Goal: Transaction & Acquisition: Purchase product/service

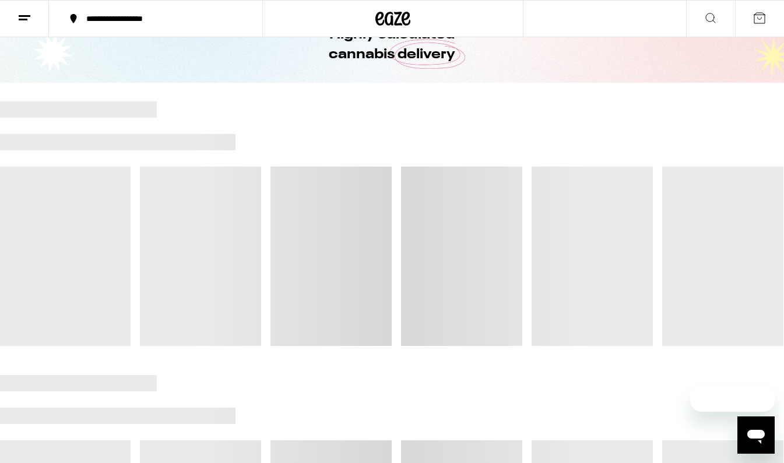
scroll to position [67, 0]
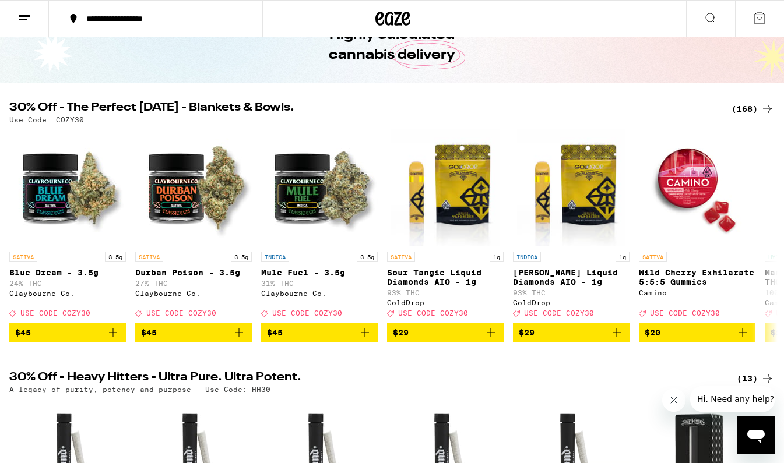
click at [737, 106] on div "(168)" at bounding box center [752, 109] width 43 height 14
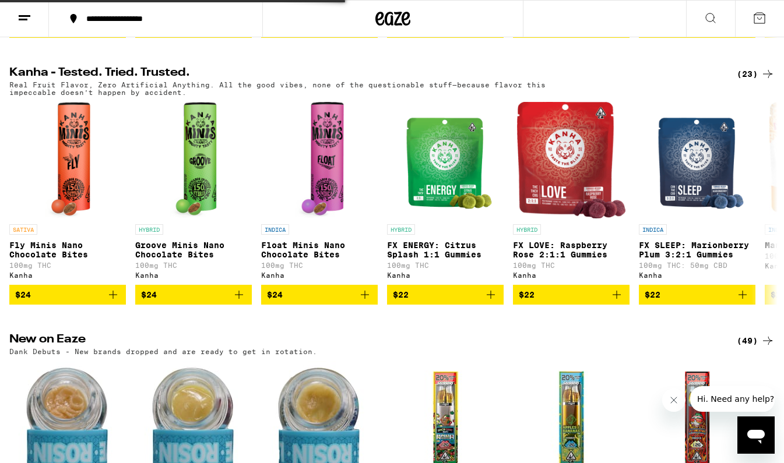
scroll to position [0, 0]
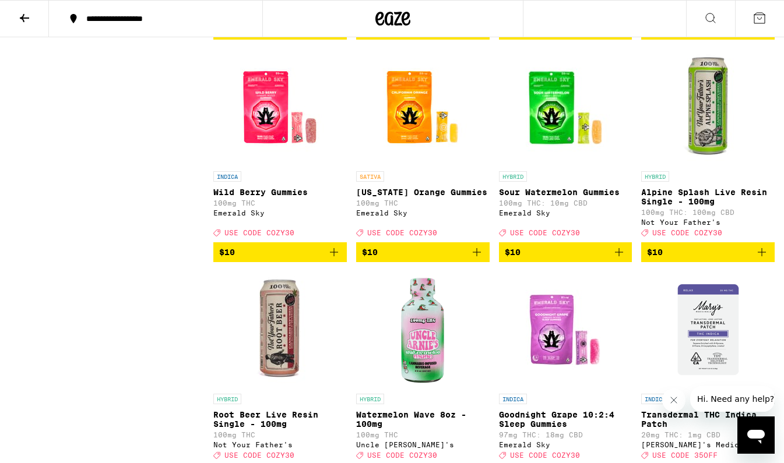
scroll to position [1902, 0]
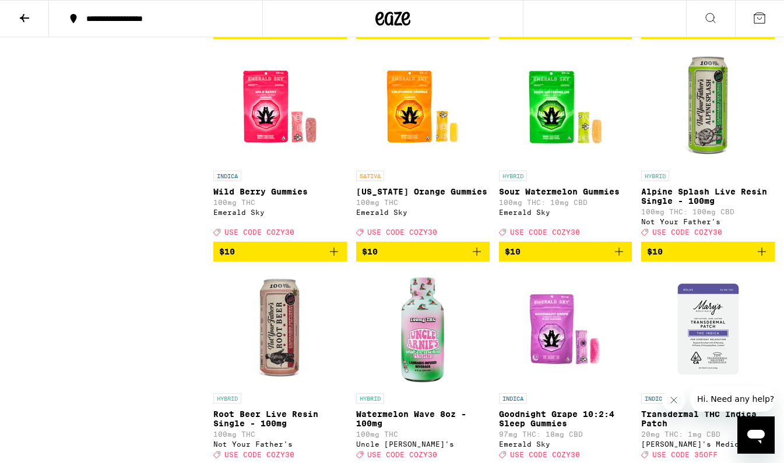
click at [474, 259] on icon "Add to bag" at bounding box center [477, 252] width 14 height 14
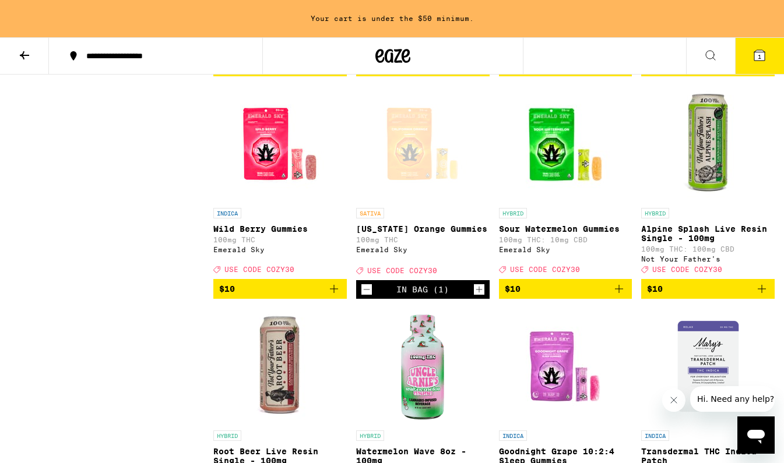
click at [480, 297] on icon "Increment" at bounding box center [479, 290] width 10 height 14
click at [617, 296] on icon "Add to bag" at bounding box center [619, 289] width 14 height 14
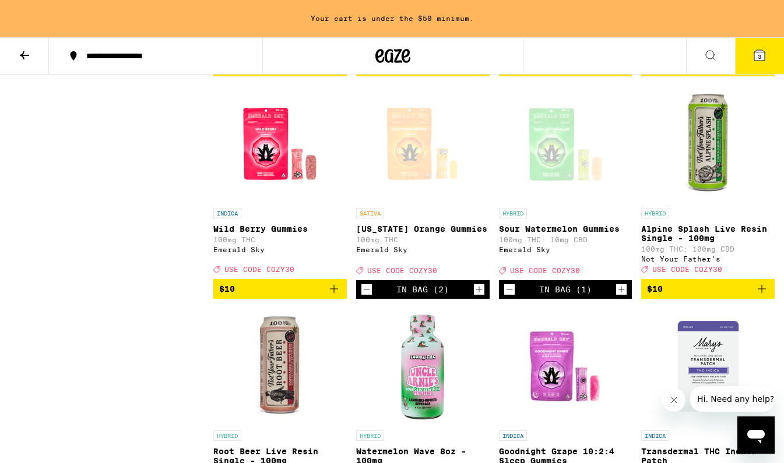
click at [617, 297] on icon "Increment" at bounding box center [621, 290] width 10 height 14
click at [341, 299] on button "$10" at bounding box center [279, 289] width 133 height 20
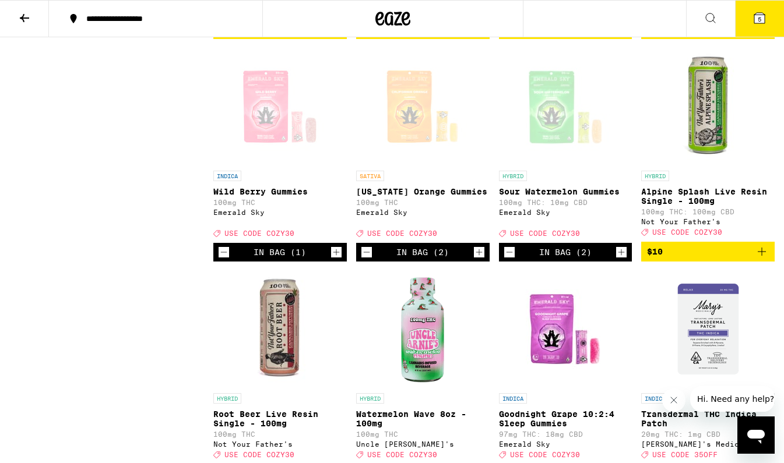
click at [337, 356] on img "Open page for Root Beer Live Resin Single - 100mg from Not Your Father's" at bounding box center [279, 329] width 117 height 117
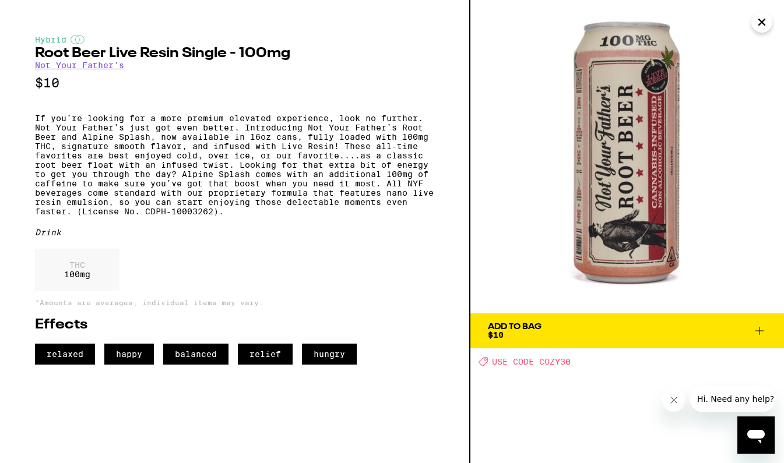
click at [759, 19] on icon "Close" at bounding box center [762, 21] width 14 height 17
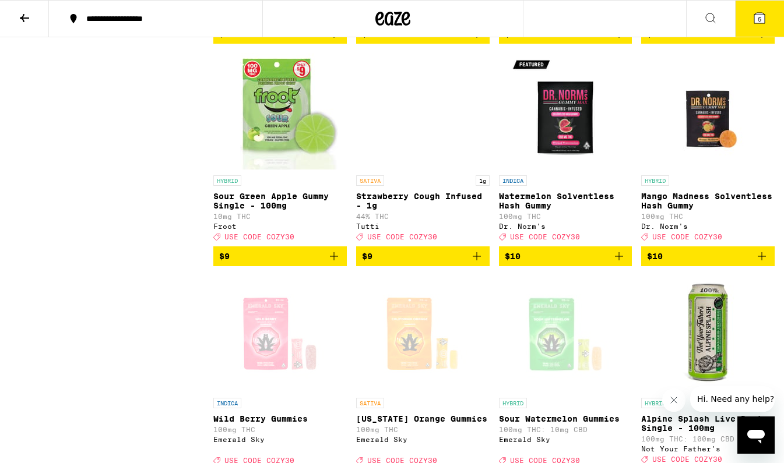
scroll to position [1675, 0]
click at [765, 263] on icon "Add to bag" at bounding box center [762, 256] width 14 height 14
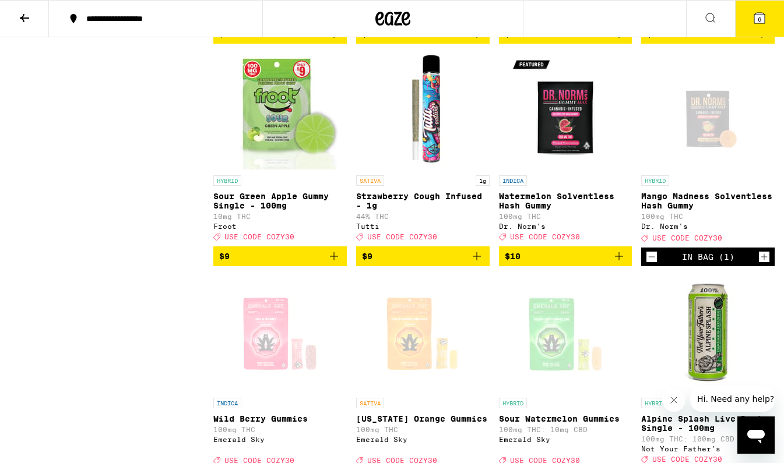
click at [625, 263] on icon "Add to bag" at bounding box center [619, 256] width 14 height 14
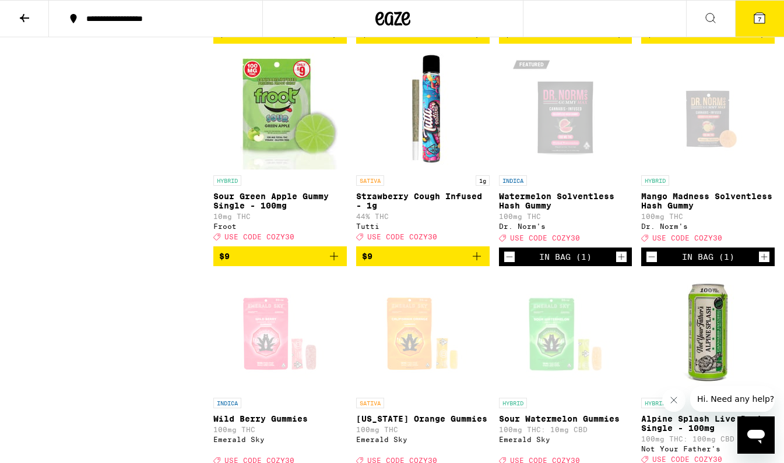
click at [764, 261] on icon "Increment" at bounding box center [764, 257] width 6 height 6
click at [620, 264] on icon "Increment" at bounding box center [621, 257] width 10 height 14
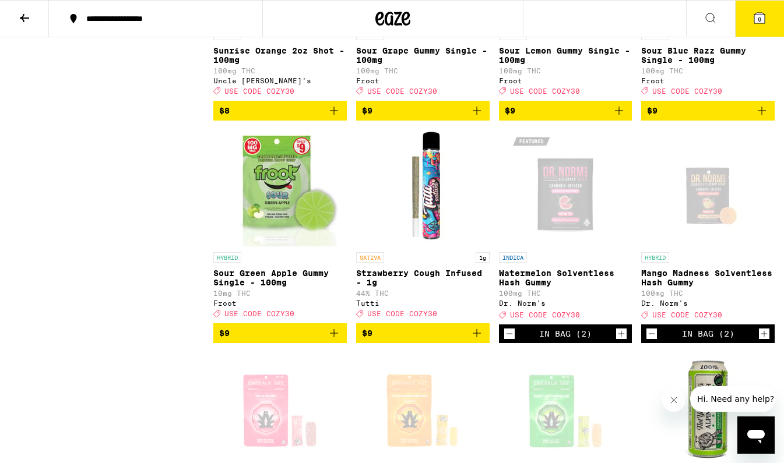
scroll to position [1594, 0]
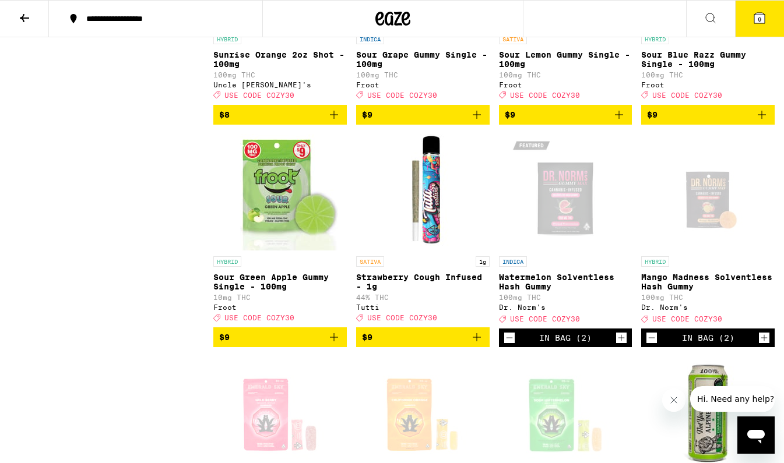
click at [336, 344] on icon "Add to bag" at bounding box center [334, 337] width 14 height 14
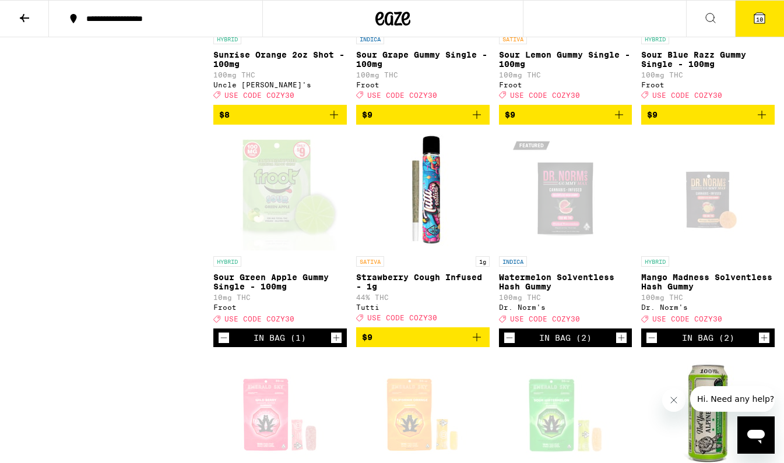
click at [338, 345] on icon "Increment" at bounding box center [336, 338] width 10 height 14
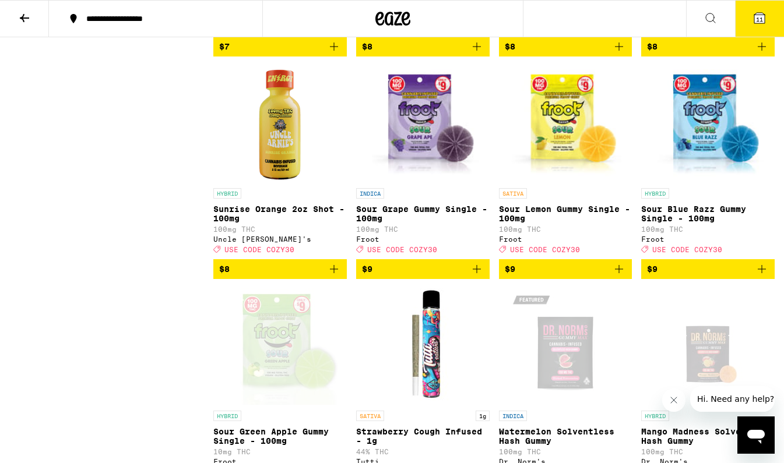
scroll to position [1432, 0]
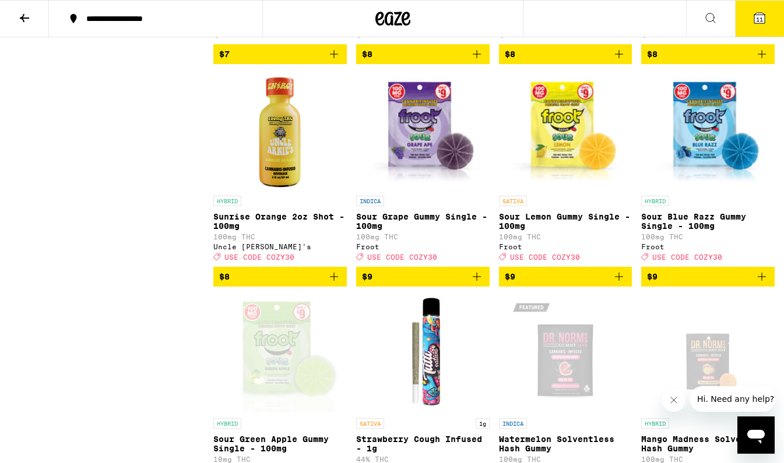
click at [620, 284] on icon "Add to bag" at bounding box center [619, 277] width 14 height 14
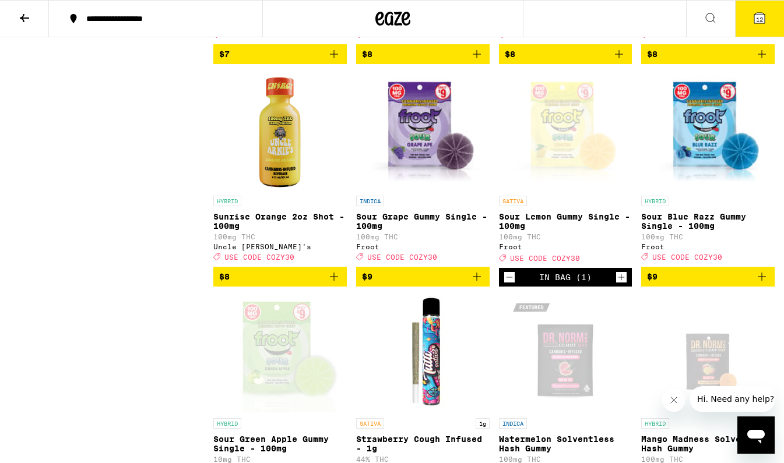
click at [620, 284] on icon "Increment" at bounding box center [621, 277] width 10 height 14
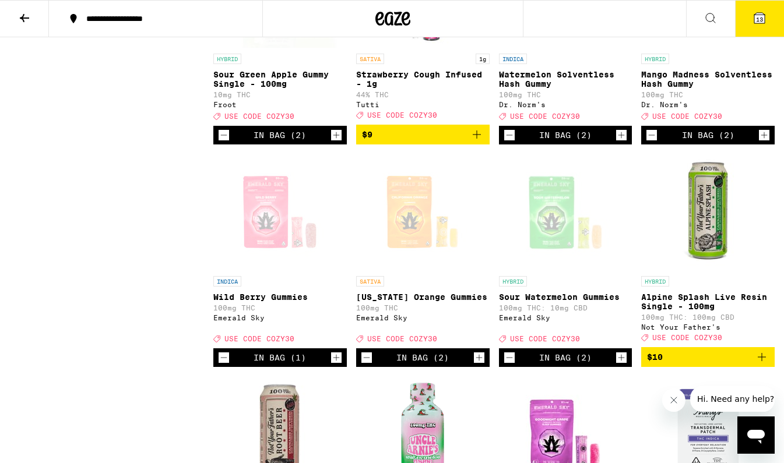
scroll to position [1823, 0]
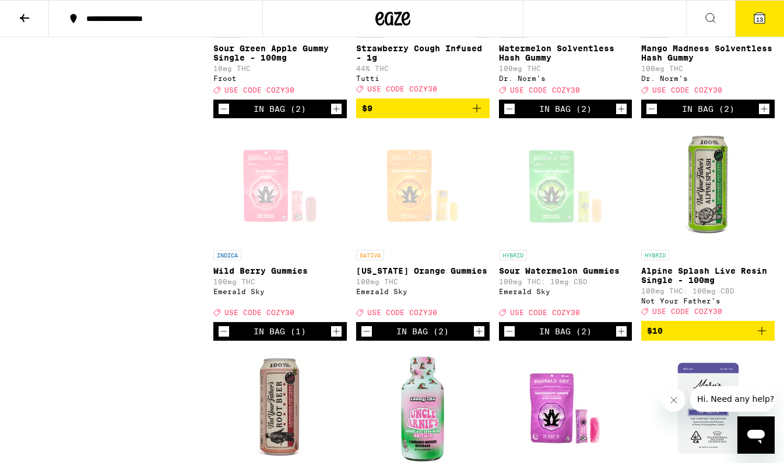
click at [754, 27] on button "13" at bounding box center [759, 19] width 49 height 36
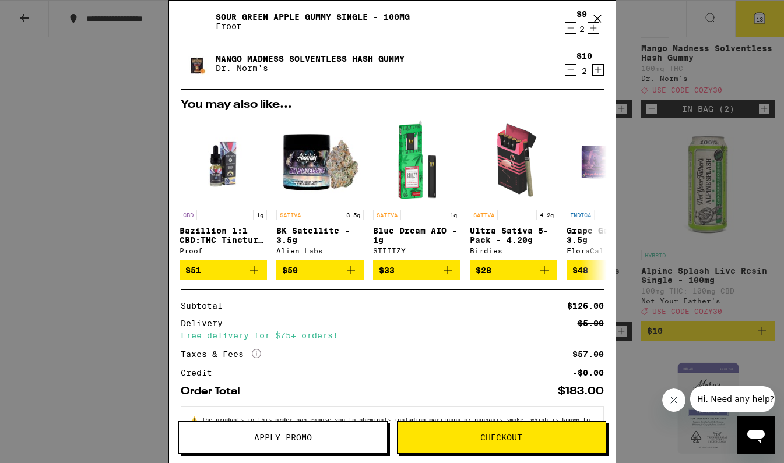
click at [310, 435] on span "Apply Promo" at bounding box center [283, 438] width 58 height 8
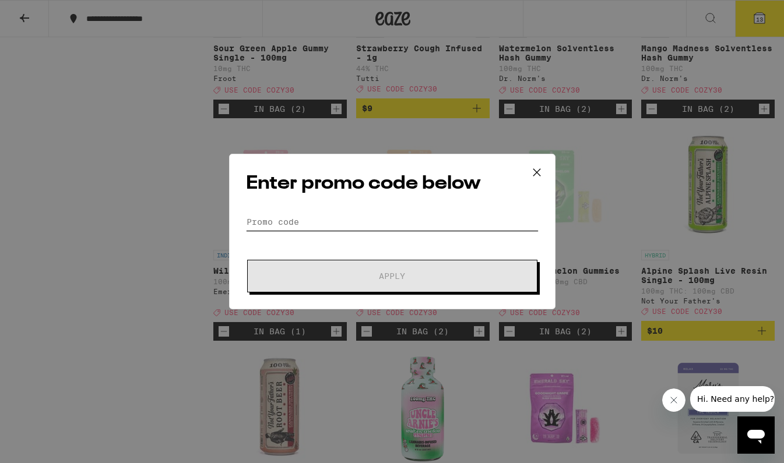
click at [361, 221] on input "Promo Code" at bounding box center [392, 221] width 293 height 17
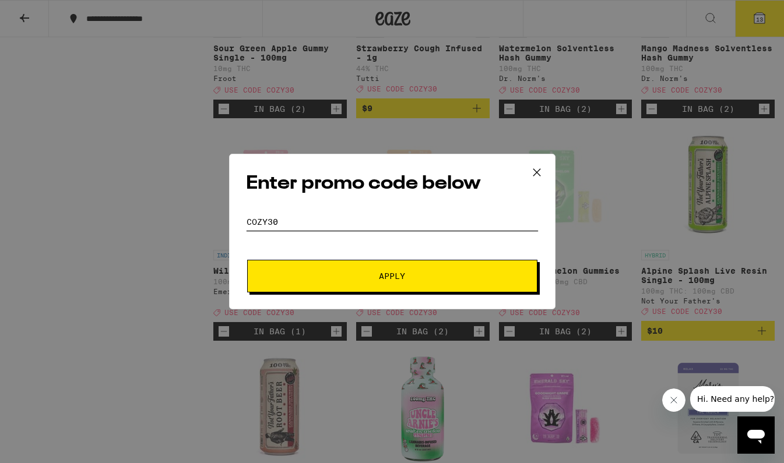
type input "cozy30"
click at [392, 276] on button "Apply" at bounding box center [392, 276] width 290 height 33
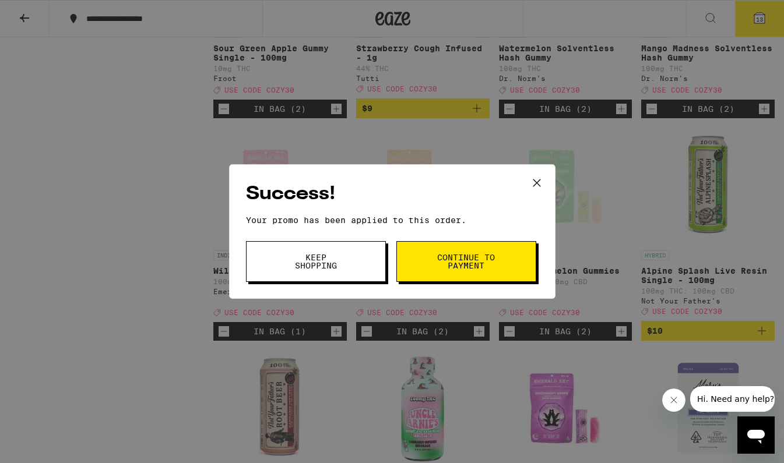
click at [531, 184] on icon at bounding box center [536, 182] width 17 height 17
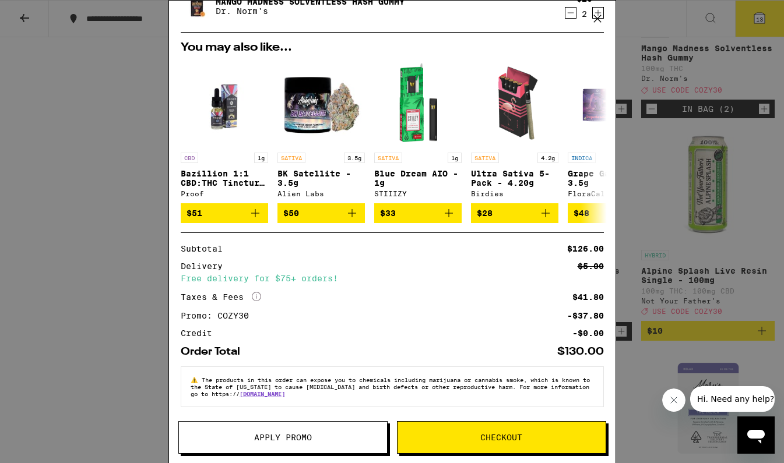
scroll to position [79, 0]
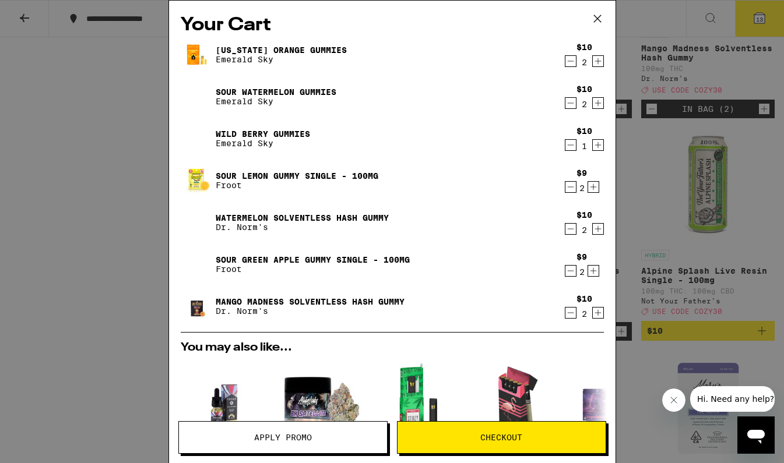
click at [594, 137] on div "$10 1" at bounding box center [582, 138] width 44 height 24
click at [600, 150] on icon "Increment" at bounding box center [598, 145] width 10 height 14
click at [571, 226] on icon "Decrement" at bounding box center [570, 229] width 10 height 14
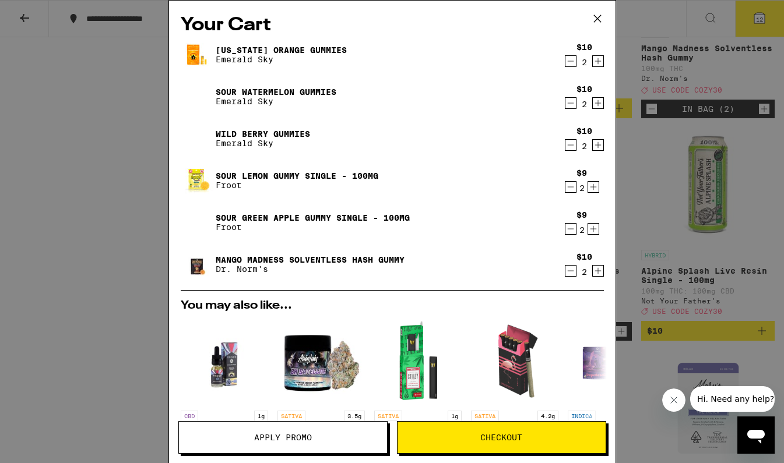
click at [596, 187] on icon "Increment" at bounding box center [593, 187] width 10 height 14
click at [593, 231] on icon "Increment" at bounding box center [593, 229] width 10 height 14
click at [598, 269] on icon "Increment" at bounding box center [597, 271] width 6 height 6
click at [596, 145] on icon "Increment" at bounding box center [598, 145] width 10 height 14
click at [598, 107] on icon "Increment" at bounding box center [597, 103] width 6 height 6
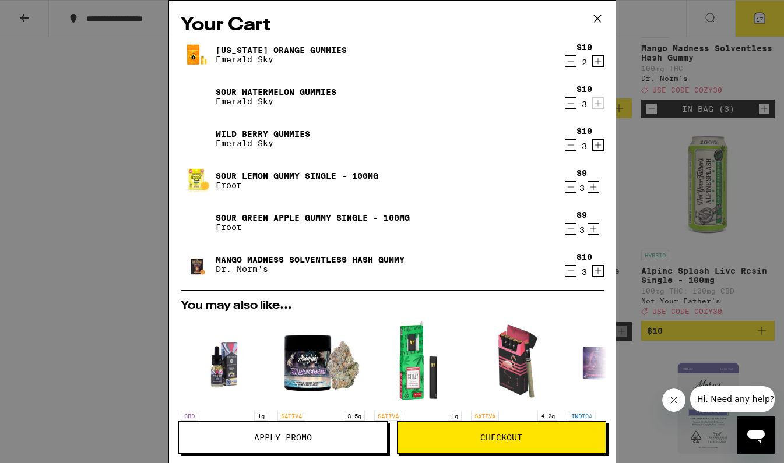
click at [598, 63] on icon "Increment" at bounding box center [597, 61] width 6 height 6
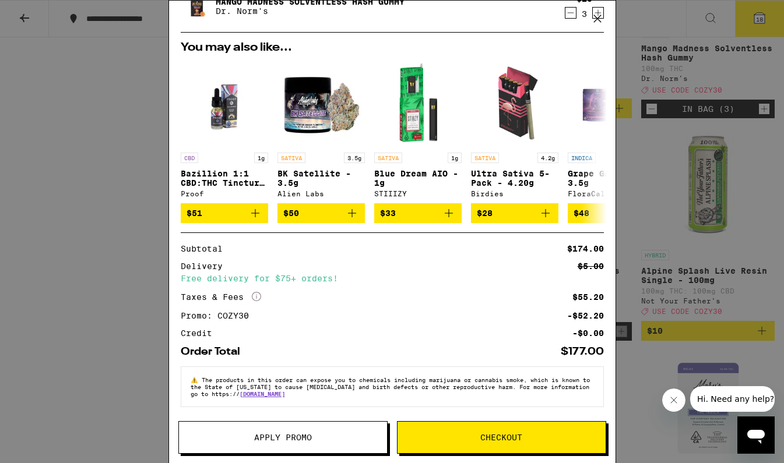
scroll to position [265, 0]
click at [600, 0] on div "Your Cart [US_STATE] Orange Gummies Emerald Sky $10 3 Sour Watermelon Gummies E…" at bounding box center [392, 231] width 448 height 463
